Goal: Task Accomplishment & Management: Manage account settings

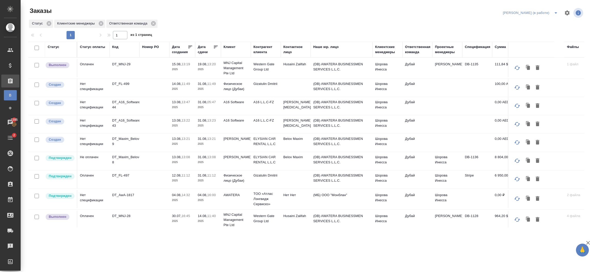
click at [173, 84] on p "14.08," at bounding box center [177, 84] width 10 height 4
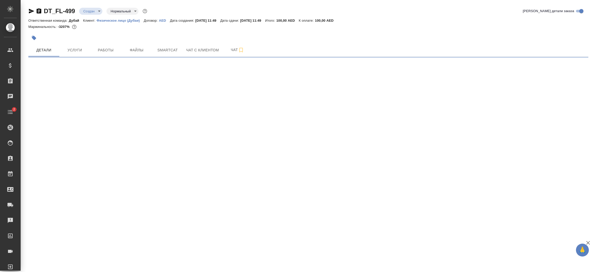
select select "RU"
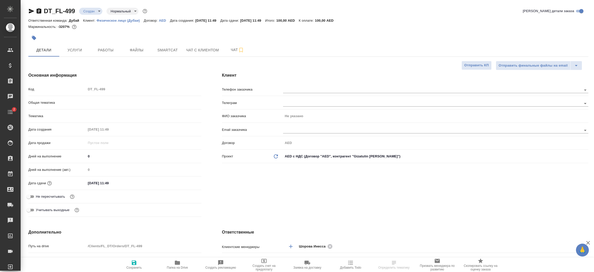
type textarea "x"
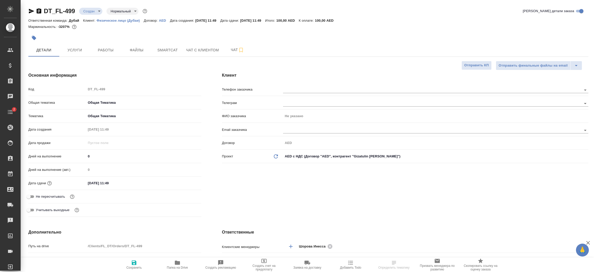
type textarea "x"
click at [285, 216] on div "Клиент Телефон заказчика Телеграм ФИО заказчика Не указано Email заказчика Дого…" at bounding box center [405, 145] width 387 height 167
click at [78, 49] on span "Услуги" at bounding box center [74, 50] width 25 height 6
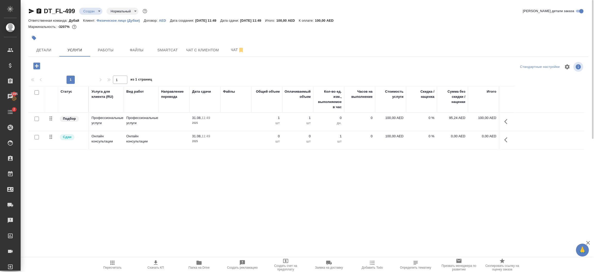
click at [508, 122] on icon "button" at bounding box center [507, 121] width 6 height 6
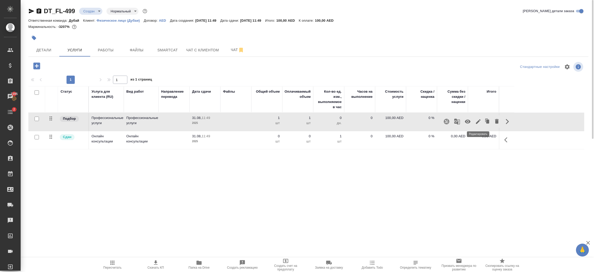
click at [475, 123] on icon "button" at bounding box center [478, 121] width 6 height 6
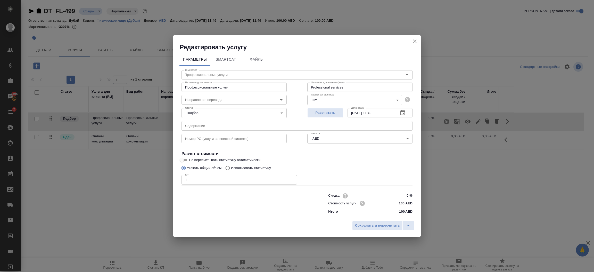
click at [405, 202] on input "100 AED" at bounding box center [402, 202] width 19 height 7
type input "1 AED"
type input "5700 AED"
click at [389, 225] on span "Сохранить и пересчитать" at bounding box center [377, 226] width 45 height 6
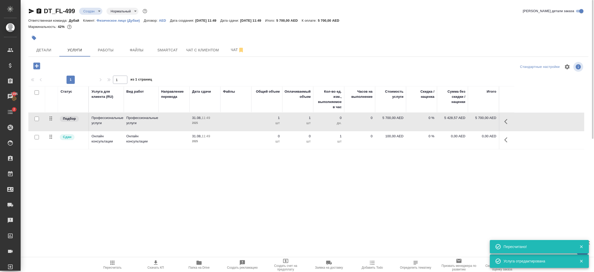
click at [113, 266] on span "Пересчитать" at bounding box center [112, 267] width 18 height 4
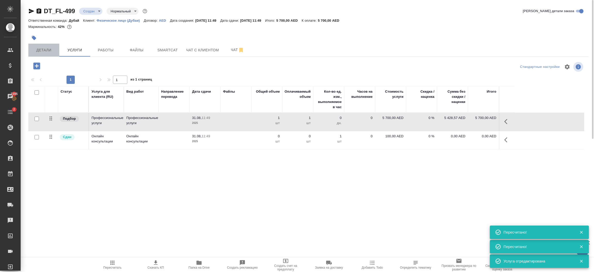
click at [50, 48] on span "Детали" at bounding box center [43, 50] width 25 height 6
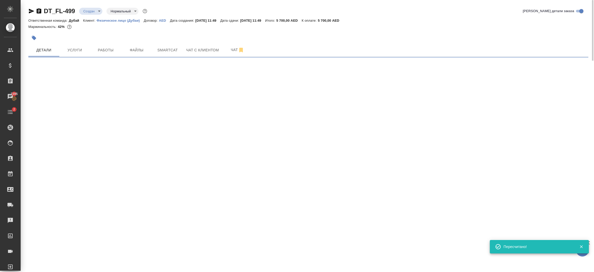
select select "RU"
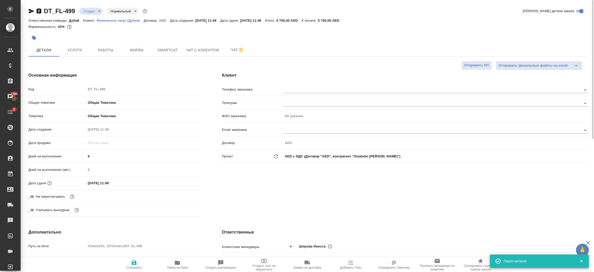
type textarea "x"
click at [320, 208] on div "Клиент Телефон заказчика Телеграм ФИО заказчика Не указано Email заказчика Дого…" at bounding box center [405, 145] width 387 height 167
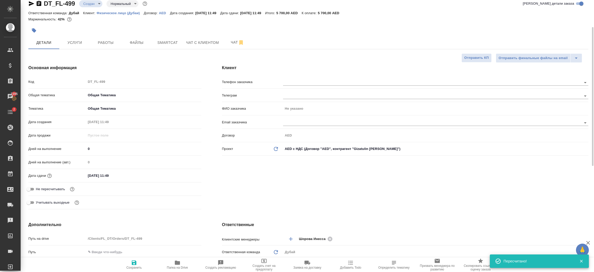
scroll to position [70, 0]
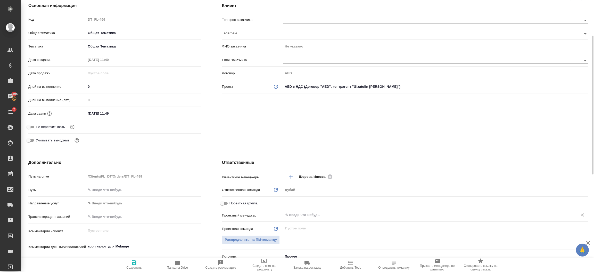
click at [305, 213] on input "text" at bounding box center [427, 215] width 285 height 6
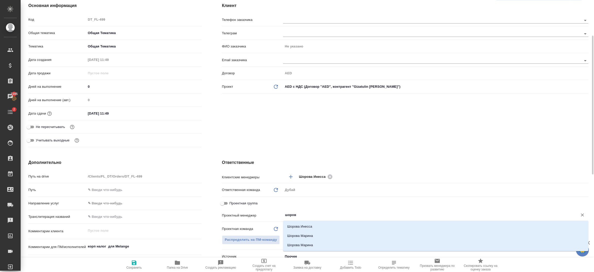
type input "[PERSON_NAME]"
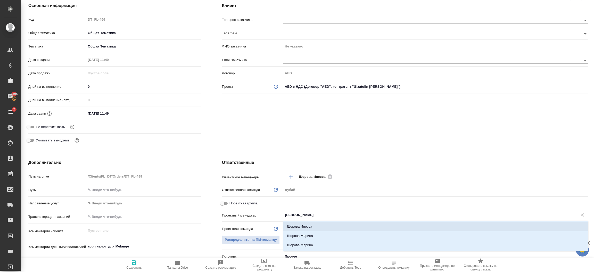
click at [307, 222] on li "Шорова Инесса" at bounding box center [435, 226] width 305 height 9
type textarea "x"
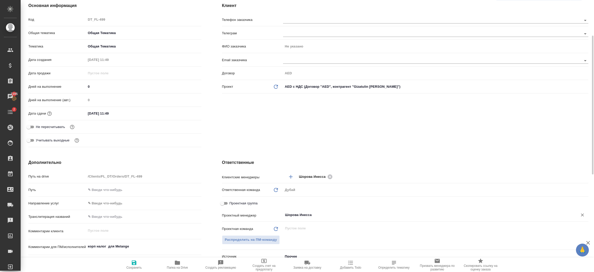
type input "Шорова Инесса"
click at [136, 266] on span "Сохранить" at bounding box center [133, 267] width 15 height 4
type textarea "x"
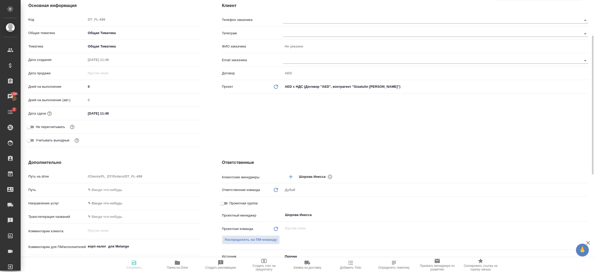
type textarea "x"
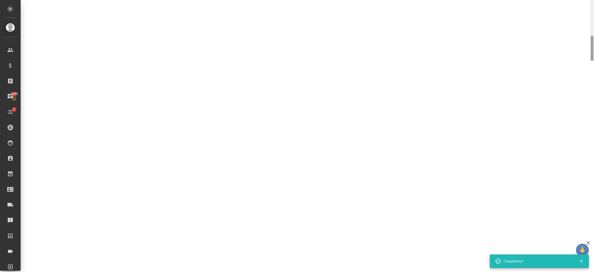
select select "RU"
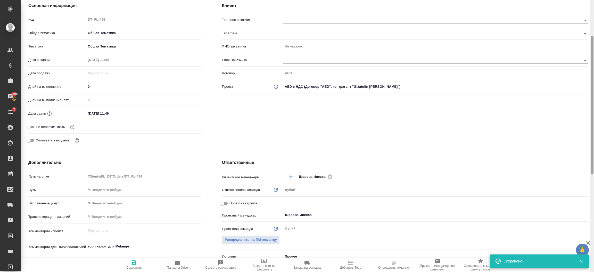
type textarea "x"
click at [593, 64] on div at bounding box center [591, 105] width 3 height 139
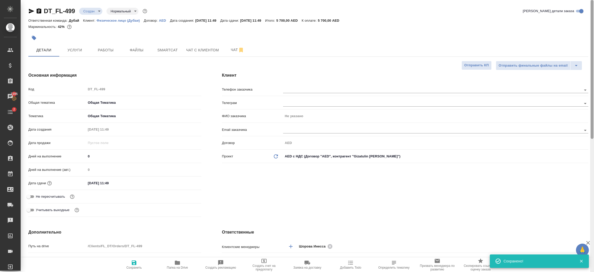
click at [592, 24] on div at bounding box center [592, 136] width 4 height 272
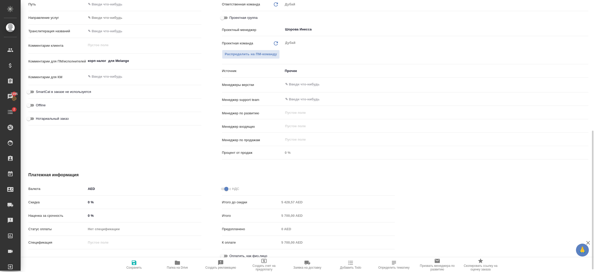
scroll to position [260, 0]
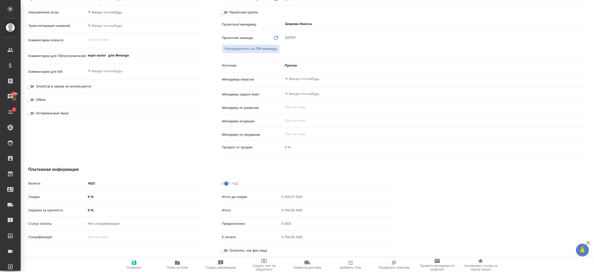
click at [228, 251] on input "Оплатить, как физ.лицо" at bounding box center [222, 250] width 19 height 6
checkbox input "true"
type textarea "x"
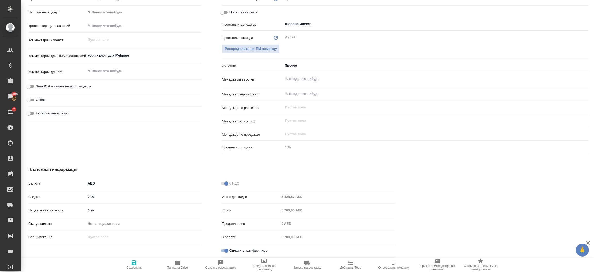
click at [142, 264] on span "Сохранить" at bounding box center [133, 264] width 37 height 10
type textarea "x"
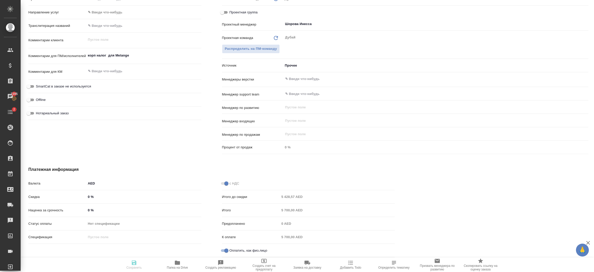
type textarea "x"
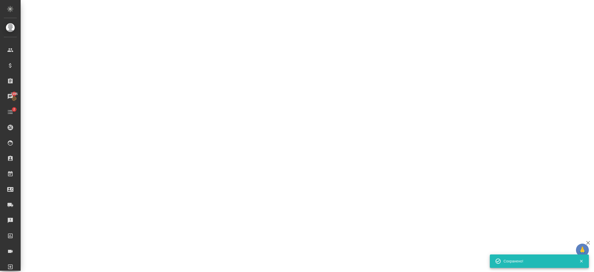
select select "RU"
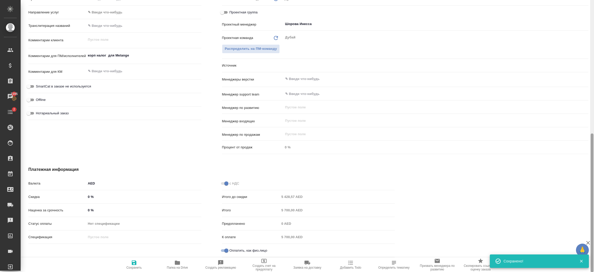
type textarea "x"
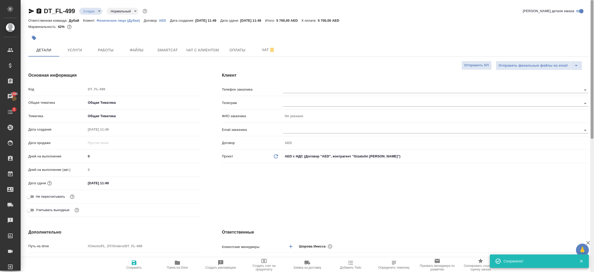
click at [593, 38] on div at bounding box center [592, 136] width 4 height 272
click at [243, 49] on span "Оплаты" at bounding box center [237, 50] width 25 height 6
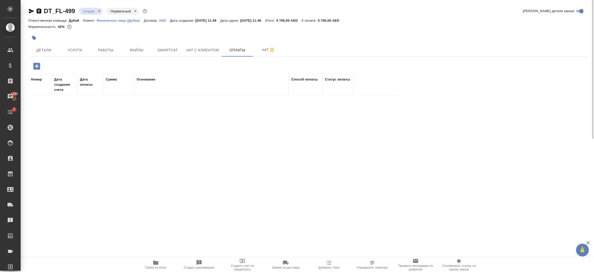
click at [38, 68] on icon "button" at bounding box center [36, 66] width 7 height 7
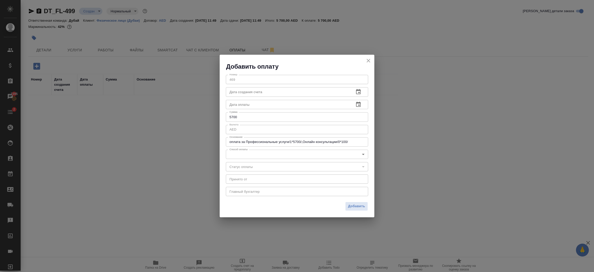
click at [247, 153] on body "🙏 .cls-1 fill:#fff; AWATERA [PERSON_NAME].shorova_kiev Клиенты Спецификации Зак…" at bounding box center [297, 136] width 594 height 272
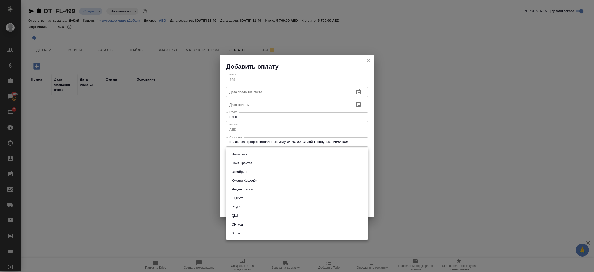
click at [242, 235] on li "Stripe" at bounding box center [297, 233] width 142 height 9
type input "stripe"
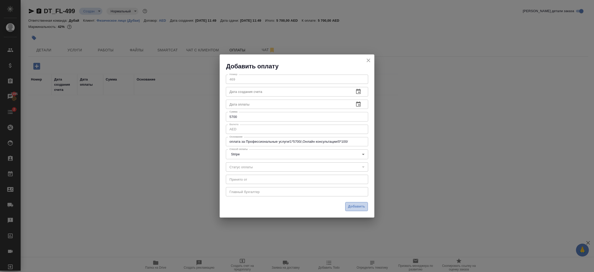
click at [349, 207] on span "Добавить" at bounding box center [356, 206] width 17 height 6
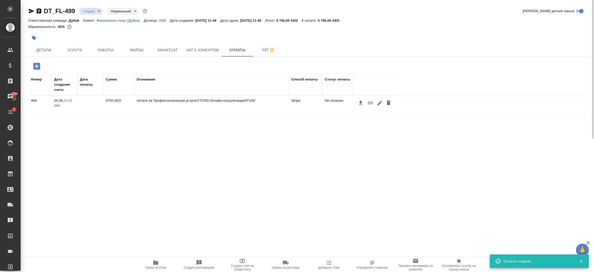
click at [371, 103] on icon "button" at bounding box center [370, 103] width 6 height 6
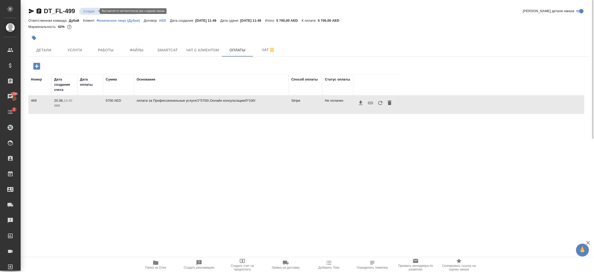
click at [87, 11] on body "🙏 .cls-1 fill:#fff; AWATERA [PERSON_NAME].shorova_kiev Клиенты Спецификации Зак…" at bounding box center [297, 136] width 594 height 272
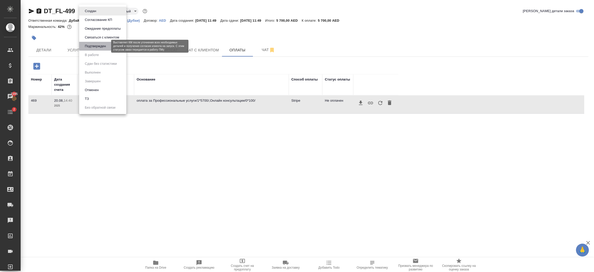
click at [93, 43] on button "Подтвержден" at bounding box center [95, 46] width 24 height 6
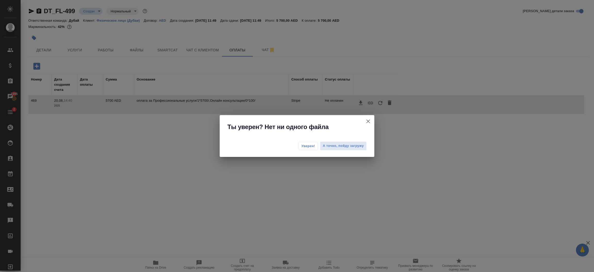
click at [311, 147] on span "Уверен!" at bounding box center [308, 145] width 14 height 5
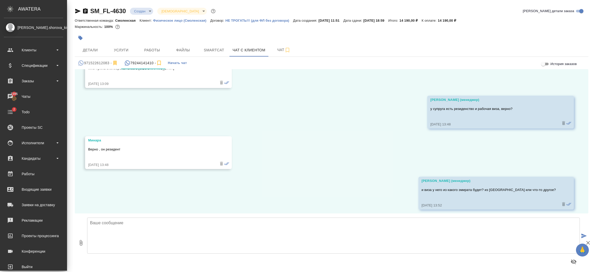
scroll to position [516, 0]
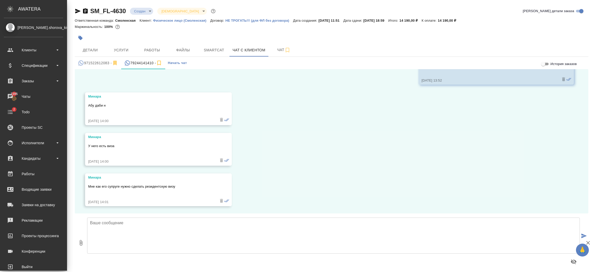
click at [192, 224] on textarea at bounding box center [333, 235] width 493 height 36
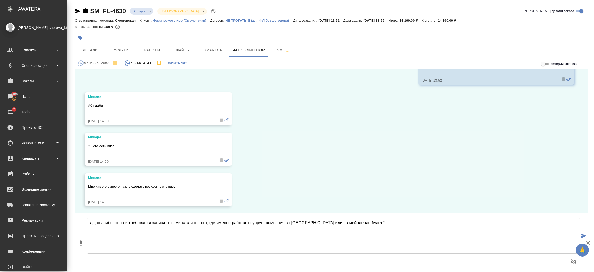
type textarea "да, спасибо, цена и требования зависят от эмирата и от того, где именно работае…"
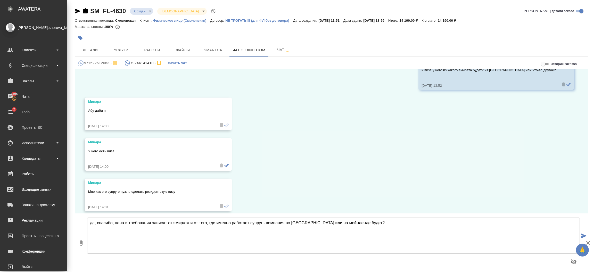
scroll to position [502, 0]
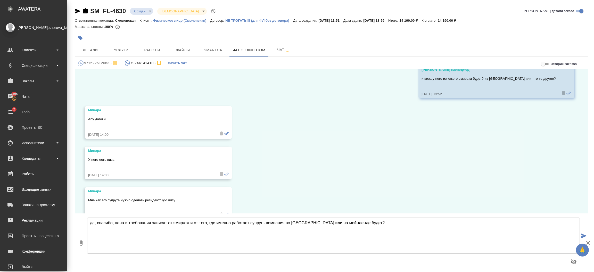
click at [159, 232] on textarea "да, спасибо, цена и требования зависят от эмирата и от того, где именно работае…" at bounding box center [333, 235] width 493 height 36
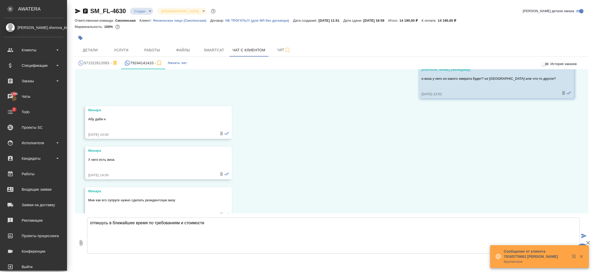
type textarea "отпишусь в ближайшее время по требованиям и стоимости"
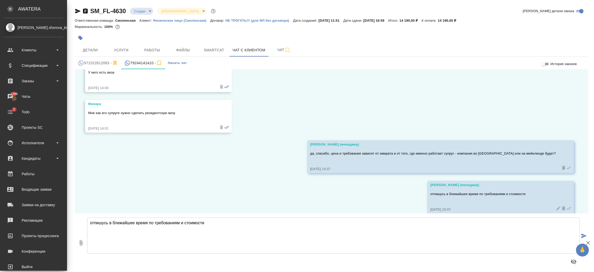
scroll to position [597, 0]
